Goal: Information Seeking & Learning: Learn about a topic

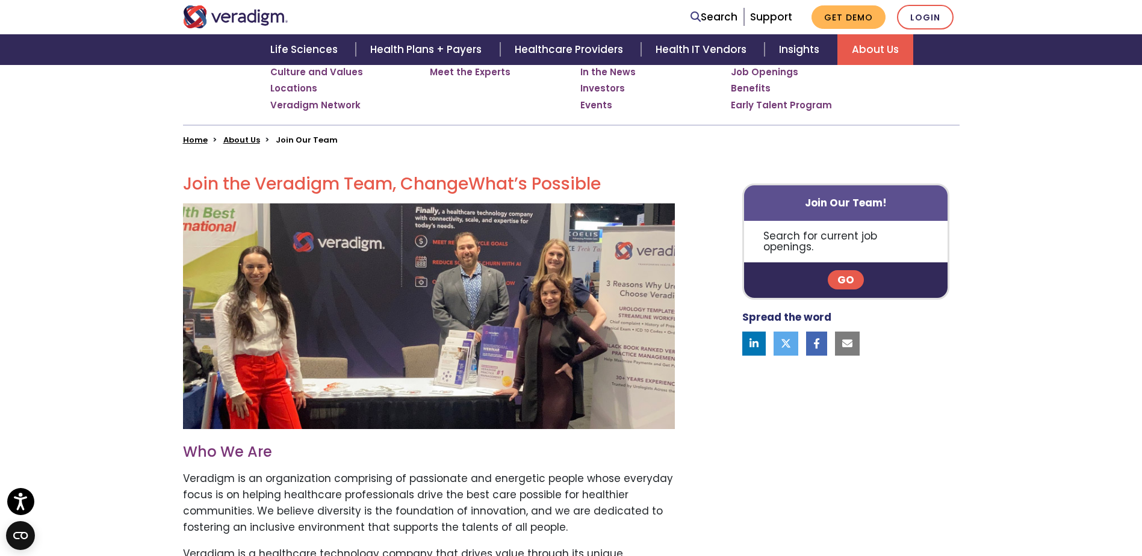
scroll to position [241, 0]
click at [848, 270] on link "Go" at bounding box center [846, 279] width 36 height 19
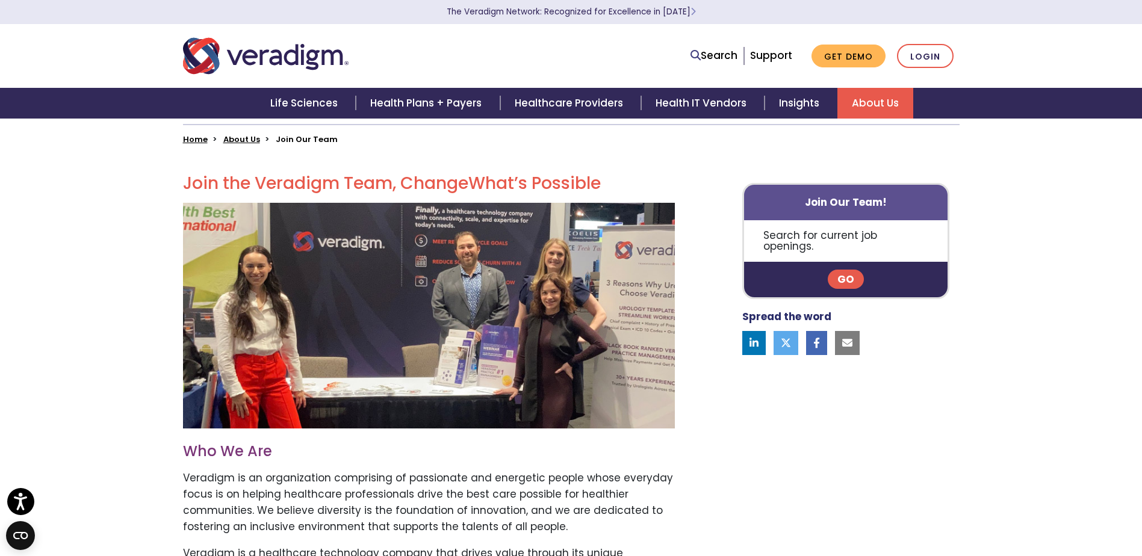
click at [846, 270] on link "Go" at bounding box center [846, 279] width 36 height 19
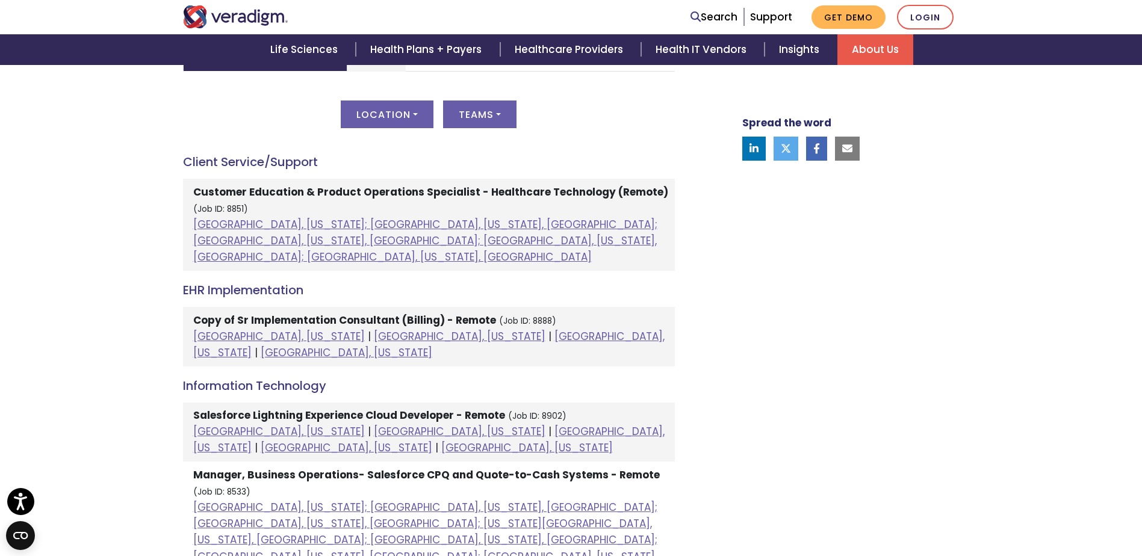
scroll to position [662, 0]
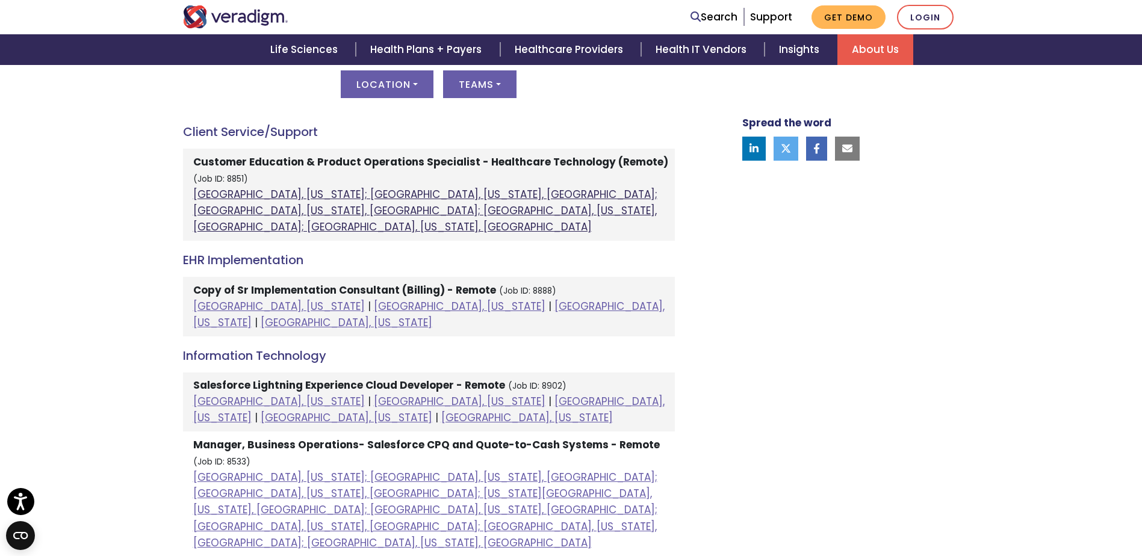
click at [364, 194] on link "[GEOGRAPHIC_DATA], [US_STATE]; [GEOGRAPHIC_DATA], [US_STATE], [GEOGRAPHIC_DATA]…" at bounding box center [425, 210] width 464 height 47
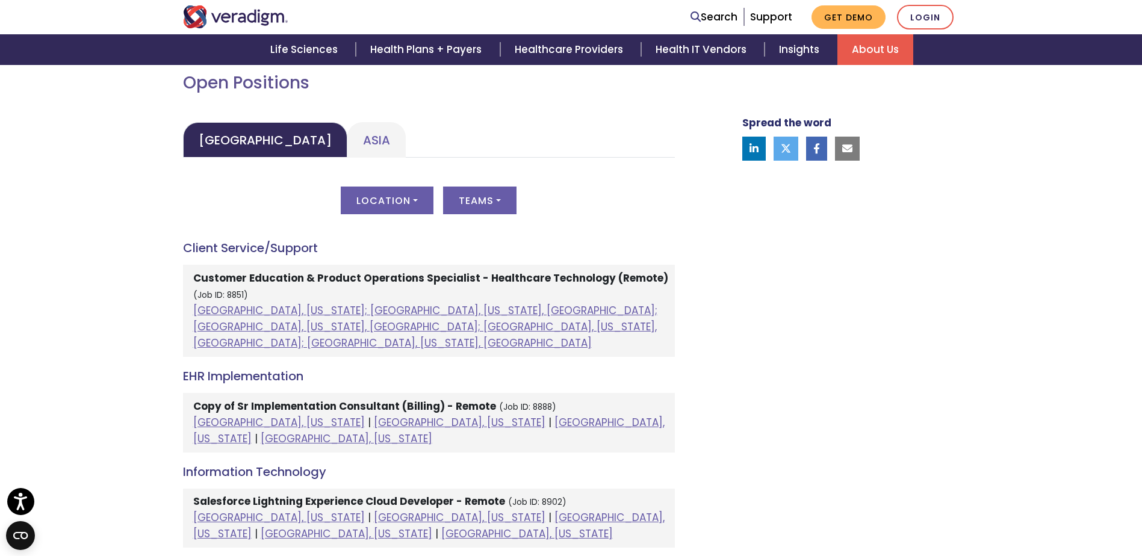
scroll to position [482, 0]
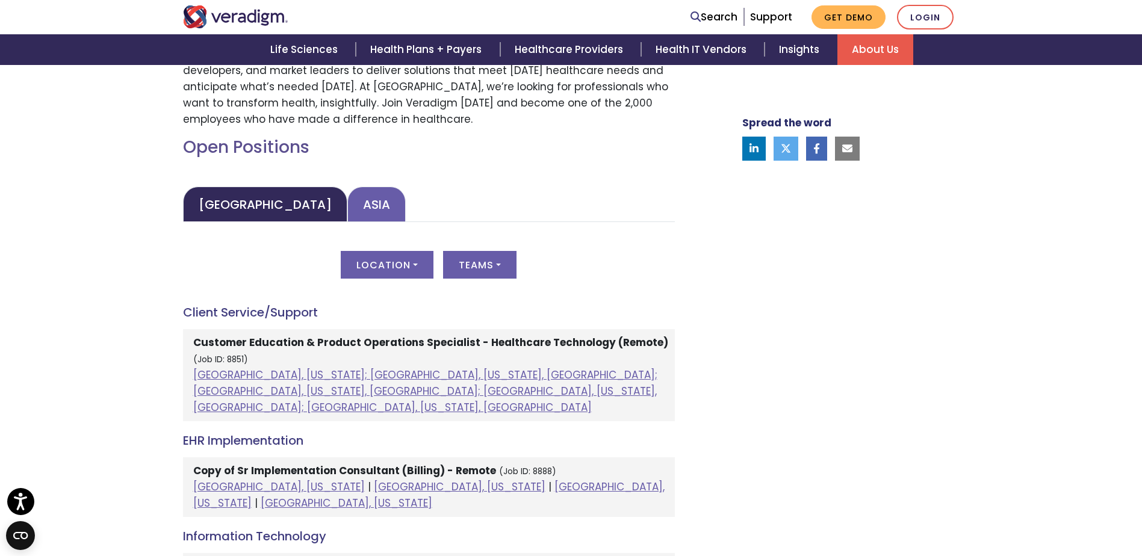
click at [347, 209] on link "Asia" at bounding box center [376, 205] width 58 height 36
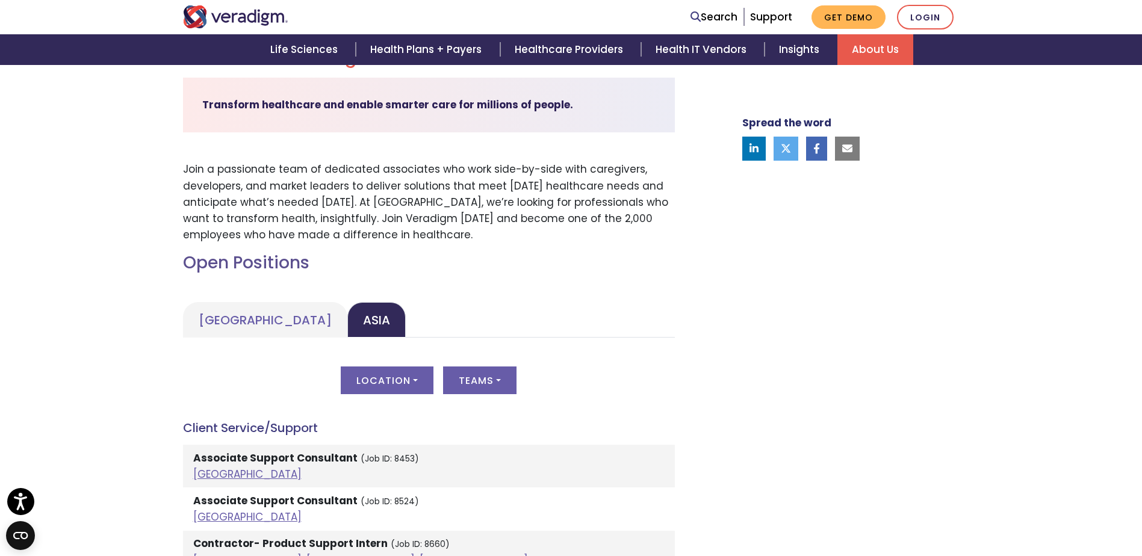
scroll to position [361, 0]
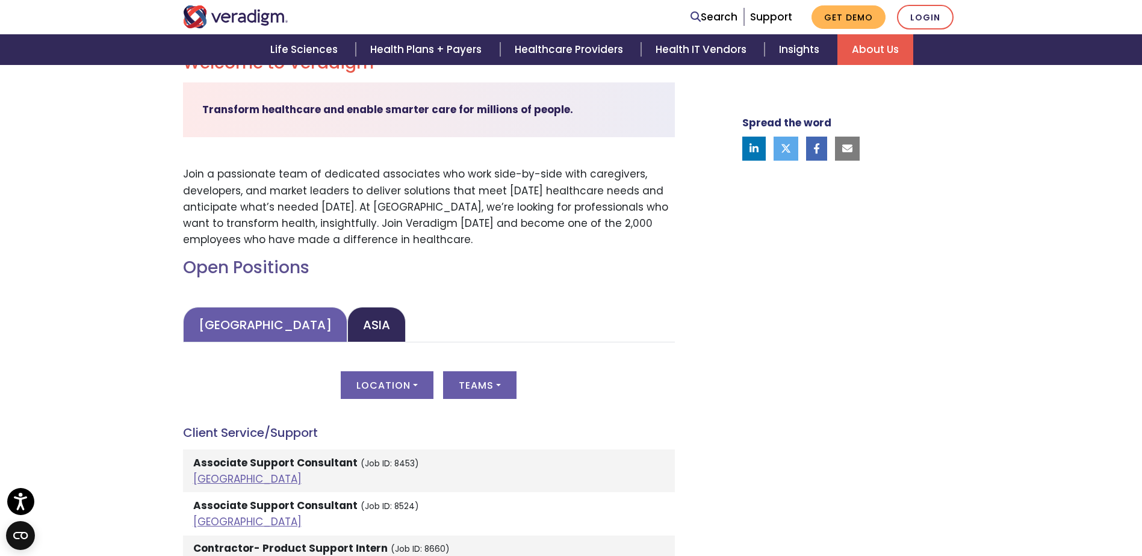
click at [243, 318] on link "[GEOGRAPHIC_DATA]" at bounding box center [265, 325] width 164 height 36
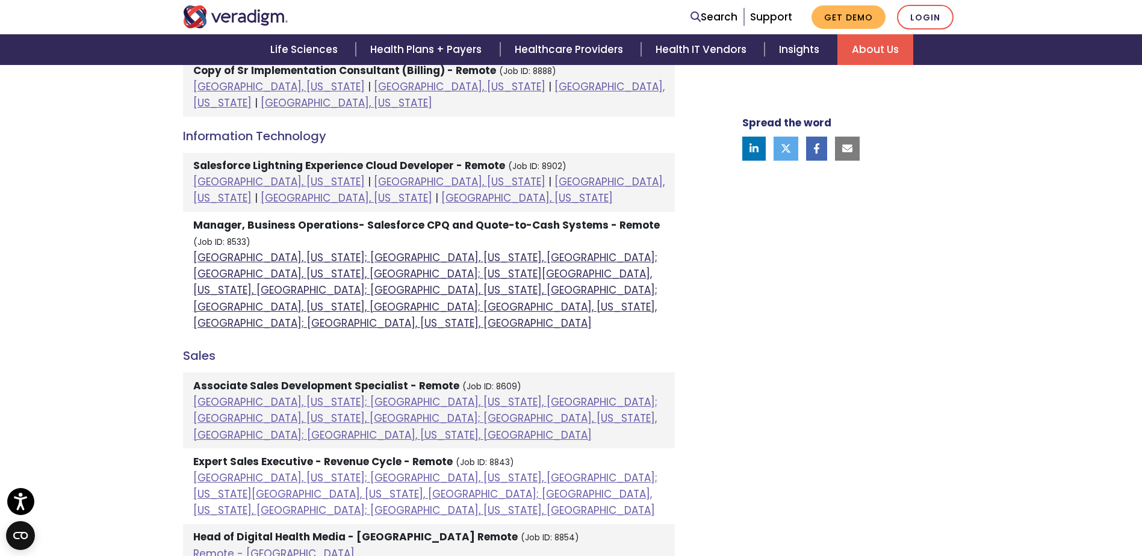
scroll to position [903, 0]
